Goal: Transaction & Acquisition: Download file/media

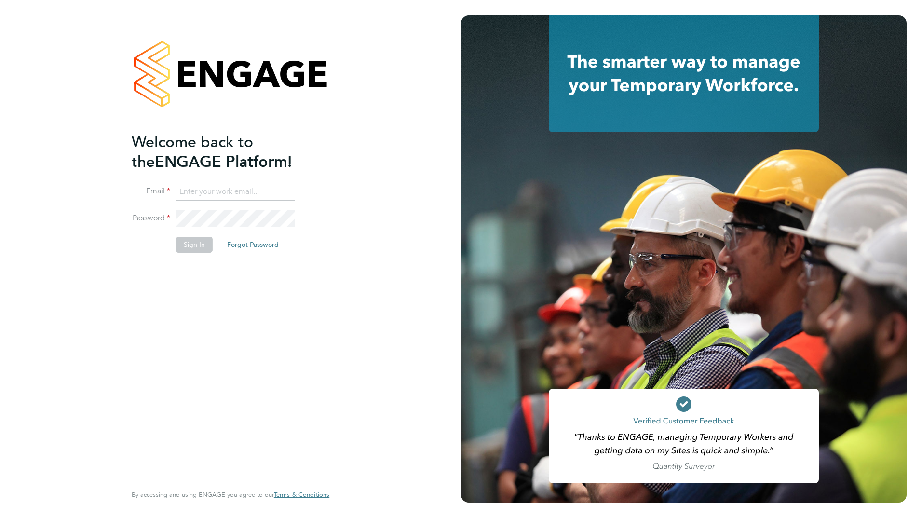
type input "[PERSON_NAME][EMAIL_ADDRESS][PERSON_NAME][PERSON_NAME][DOMAIN_NAME]"
click at [197, 243] on button "Sign In" at bounding box center [194, 244] width 37 height 15
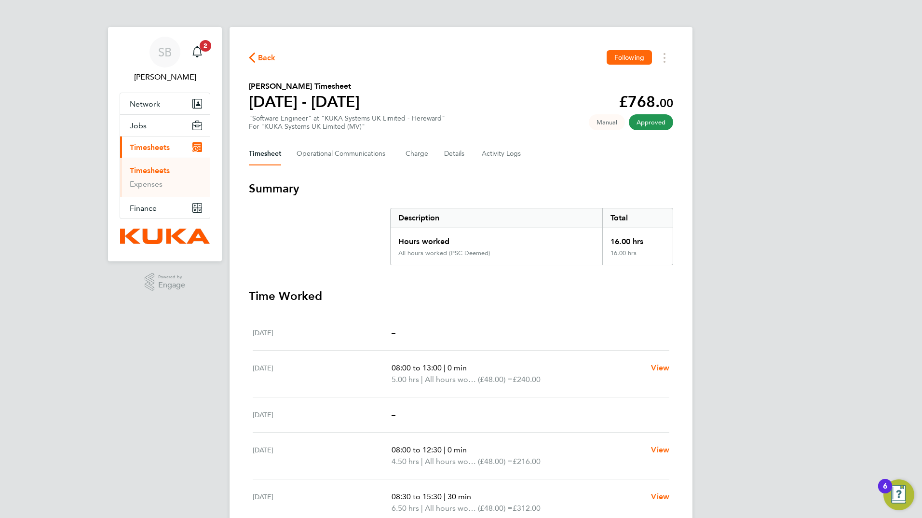
click at [264, 60] on span "Back" at bounding box center [267, 58] width 18 height 12
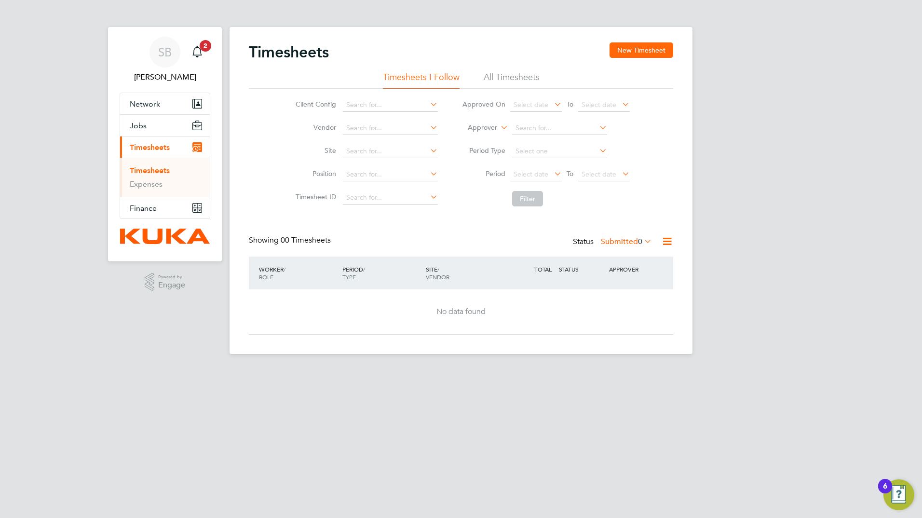
click at [508, 75] on li "All Timesheets" at bounding box center [511, 79] width 56 height 17
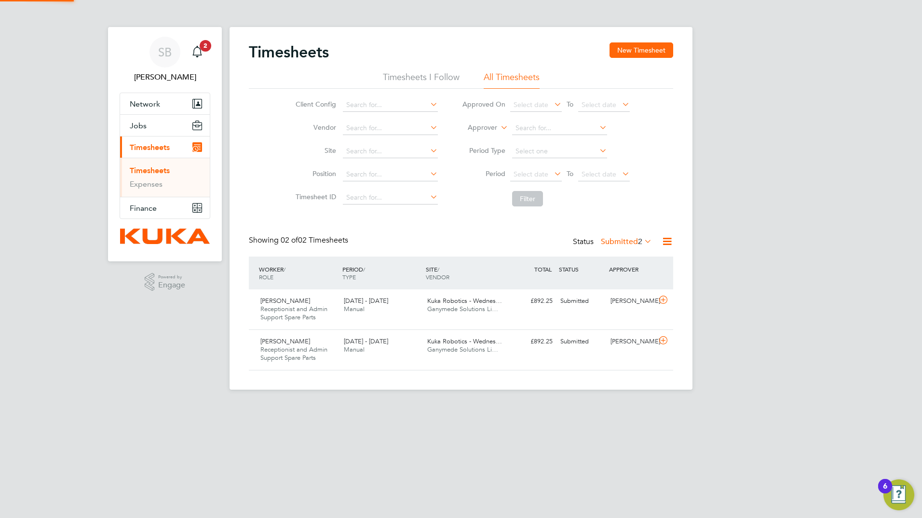
scroll to position [25, 84]
click at [413, 79] on li "Timesheets I Follow" at bounding box center [421, 79] width 77 height 17
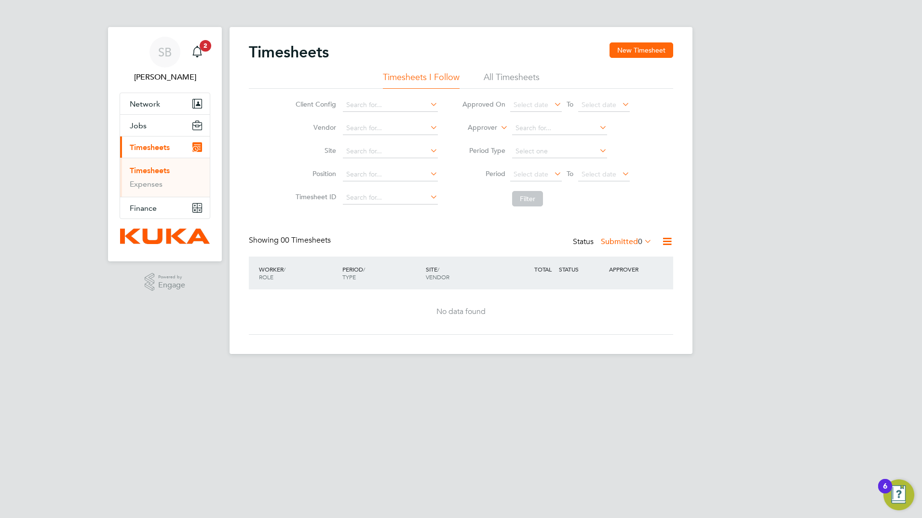
click at [506, 76] on li "All Timesheets" at bounding box center [511, 79] width 56 height 17
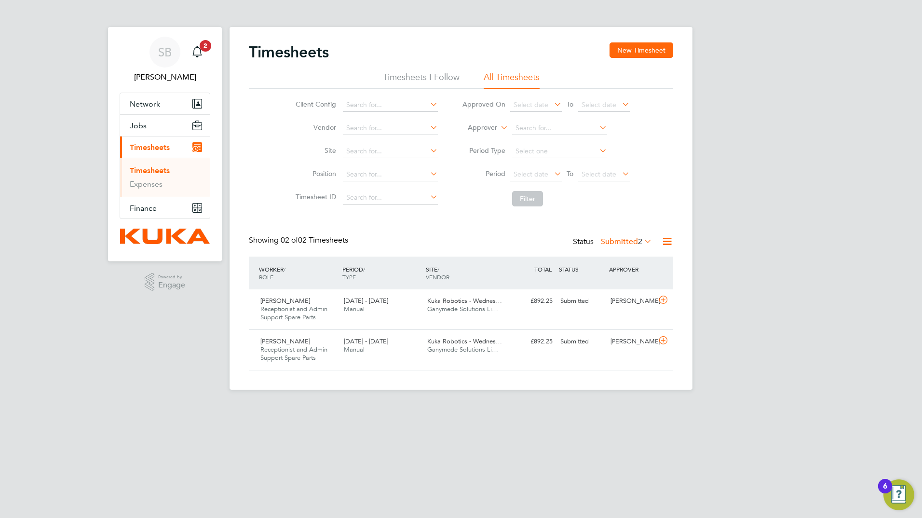
click at [147, 145] on span "Timesheets" at bounding box center [150, 147] width 40 height 9
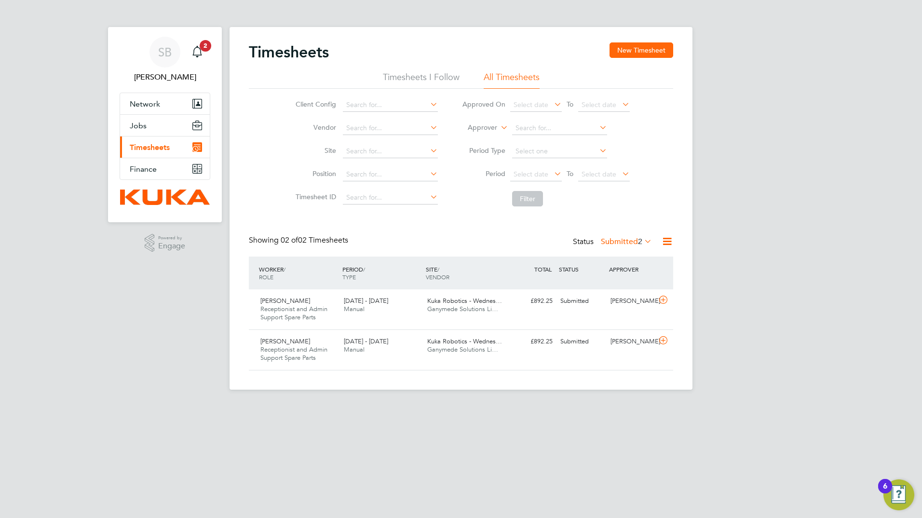
click at [153, 145] on span "Timesheets" at bounding box center [150, 147] width 40 height 9
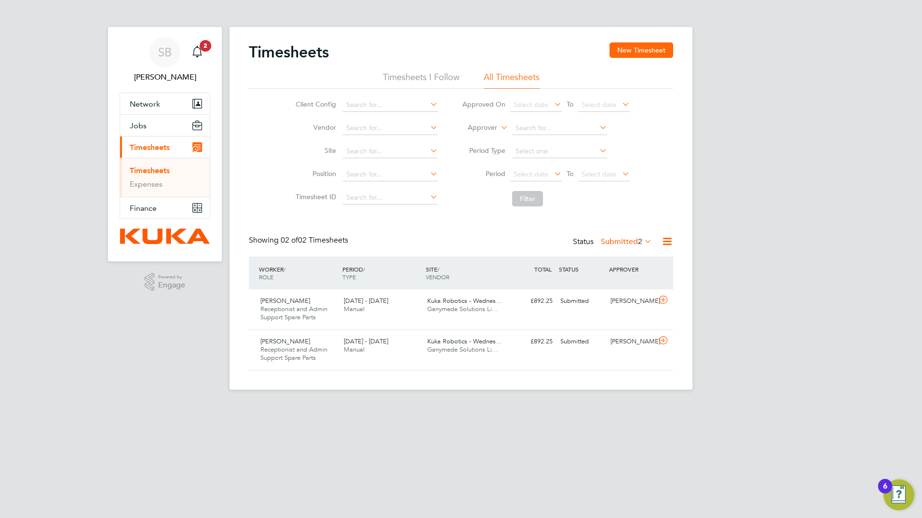
click at [159, 172] on link "Timesheets" at bounding box center [150, 170] width 40 height 9
click at [512, 79] on li "All Timesheets" at bounding box center [511, 79] width 56 height 17
click at [597, 151] on icon at bounding box center [597, 150] width 0 height 13
click at [534, 165] on li "Week" at bounding box center [559, 164] width 96 height 13
type input "Week"
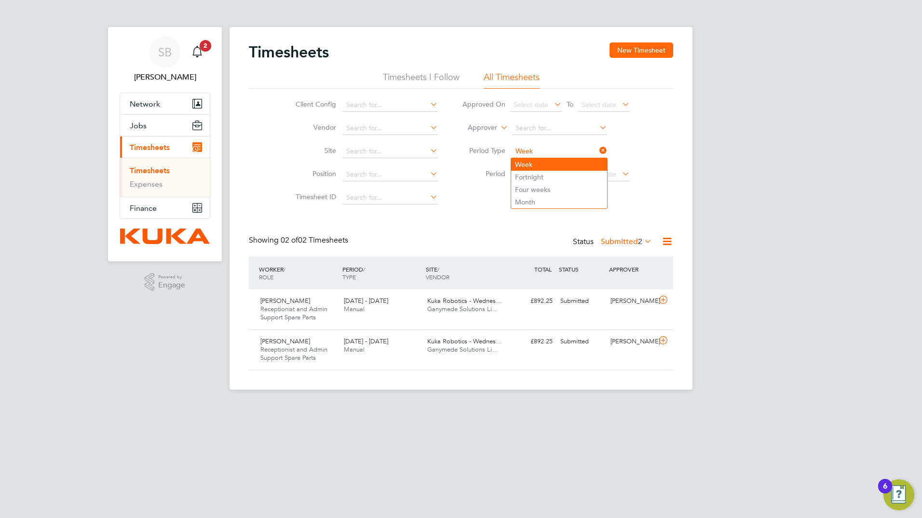
click at [535, 159] on li "Week" at bounding box center [559, 164] width 96 height 13
click at [503, 76] on li "All Timesheets" at bounding box center [511, 79] width 56 height 17
click at [152, 146] on span "Timesheets" at bounding box center [150, 147] width 40 height 9
click at [397, 76] on li "Timesheets I Follow" at bounding box center [421, 79] width 77 height 17
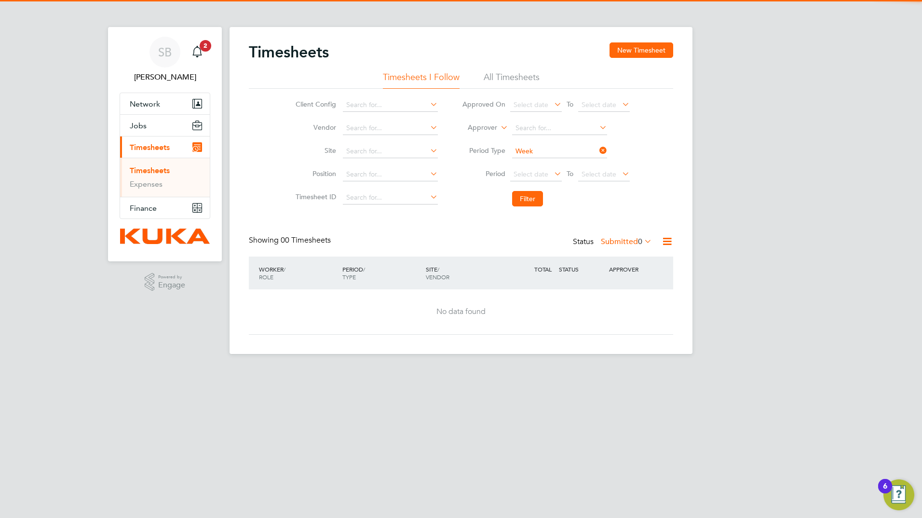
click at [511, 77] on li "All Timesheets" at bounding box center [511, 79] width 56 height 17
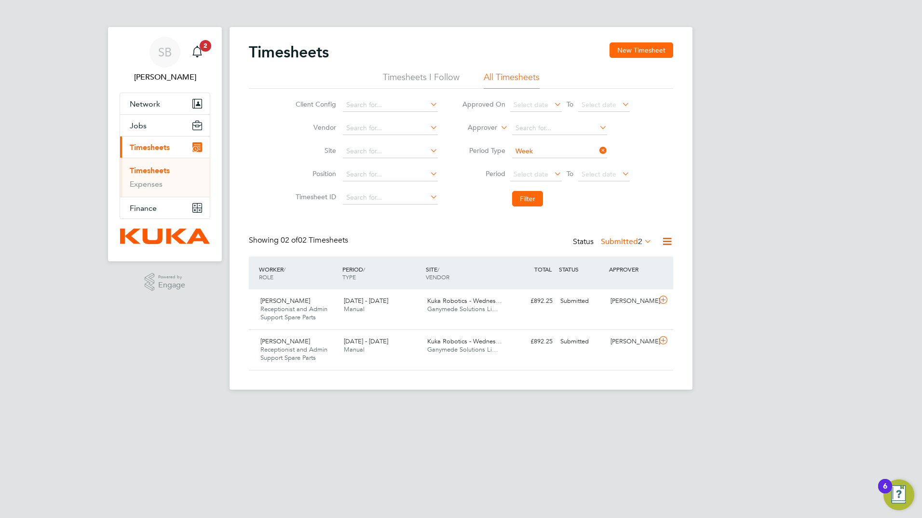
click at [642, 241] on icon at bounding box center [642, 240] width 0 height 13
click at [604, 260] on li "All" at bounding box center [617, 258] width 44 height 13
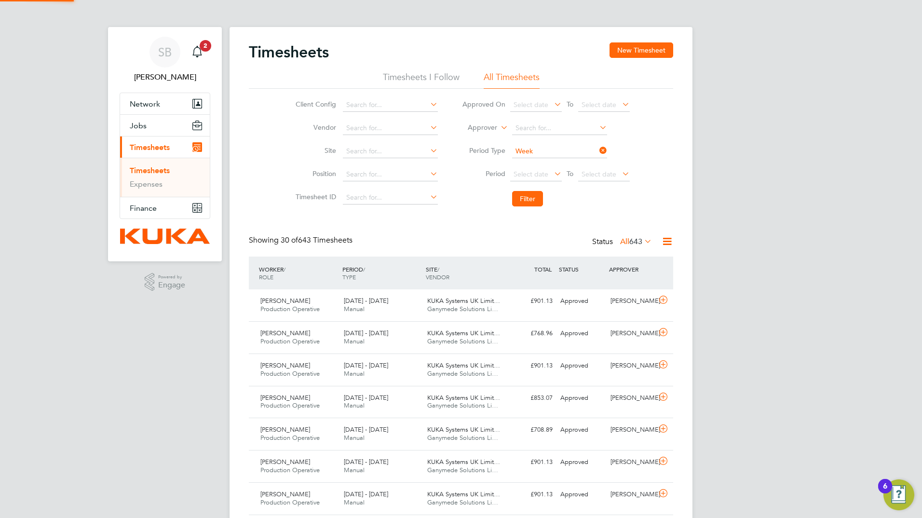
scroll to position [0, 0]
click at [439, 305] on div "KUKA Systems UK Limit… Ganymede Solutions Li…" at bounding box center [464, 305] width 83 height 24
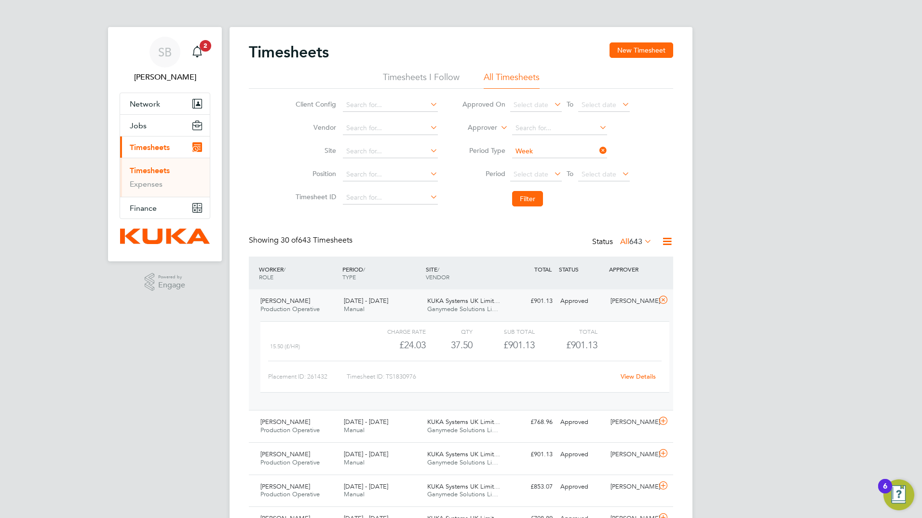
click at [630, 375] on link "View Details" at bounding box center [637, 376] width 35 height 8
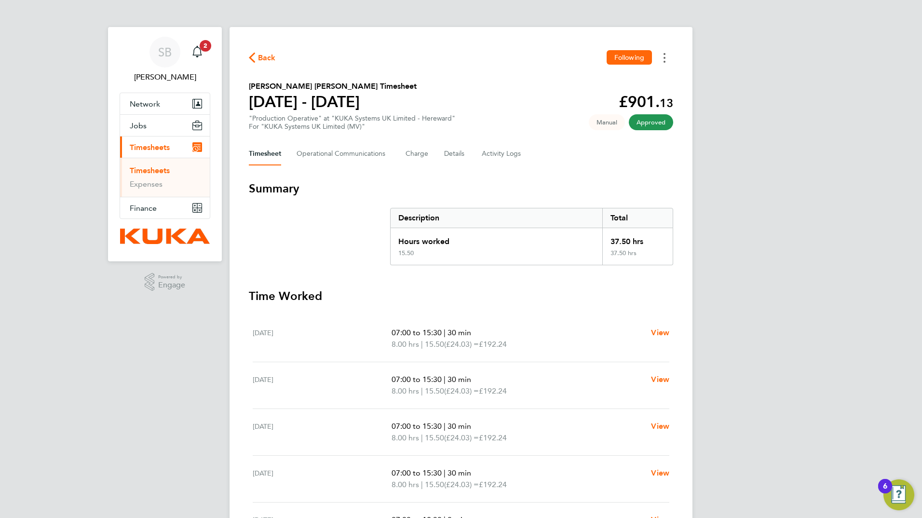
click at [664, 56] on icon "Timesheets Menu" at bounding box center [664, 58] width 2 height 10
click at [606, 79] on link "Download timesheet" at bounding box center [615, 78] width 116 height 19
click at [254, 55] on icon "button" at bounding box center [252, 58] width 6 height 10
